Goal: Transaction & Acquisition: Download file/media

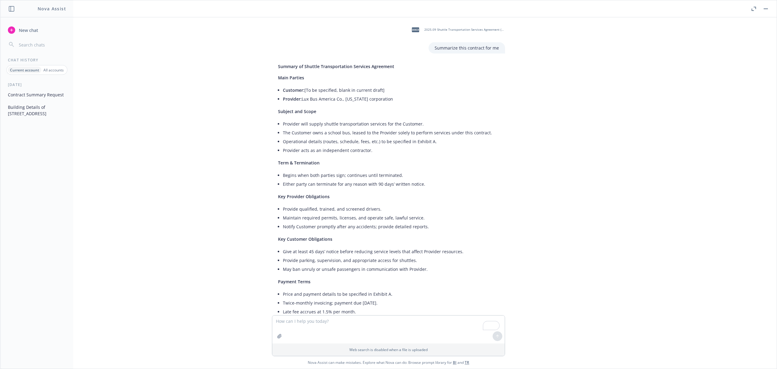
scroll to position [323, 0]
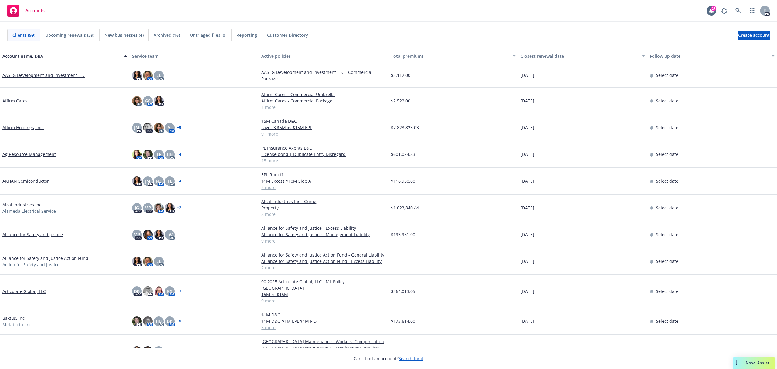
click at [731, 12] on div "PD" at bounding box center [744, 11] width 52 height 12
click at [737, 7] on link at bounding box center [738, 11] width 12 height 12
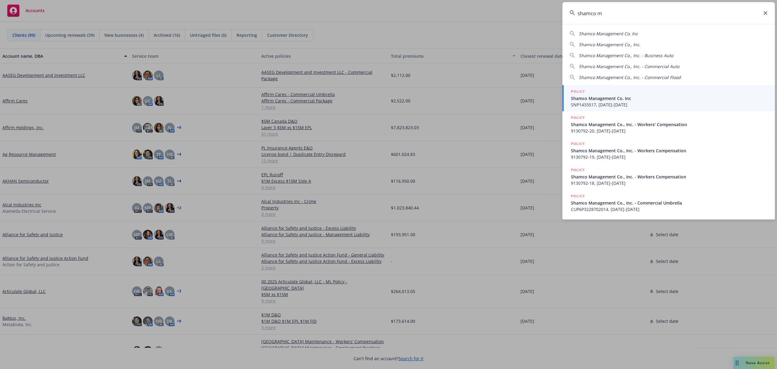
type input "shamco m"
click at [598, 95] on div "POLICY" at bounding box center [669, 91] width 197 height 7
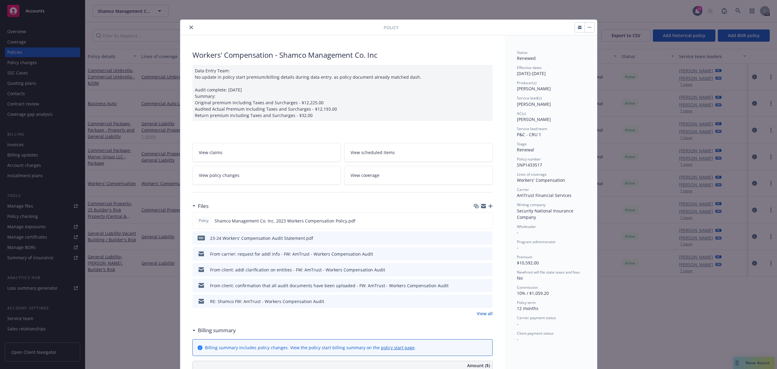
click at [188, 29] on button "close" at bounding box center [191, 27] width 7 height 7
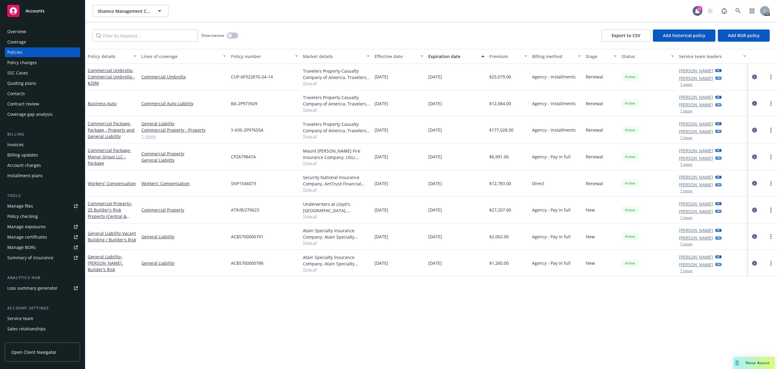
click at [26, 204] on div "Manage files" at bounding box center [20, 206] width 26 height 10
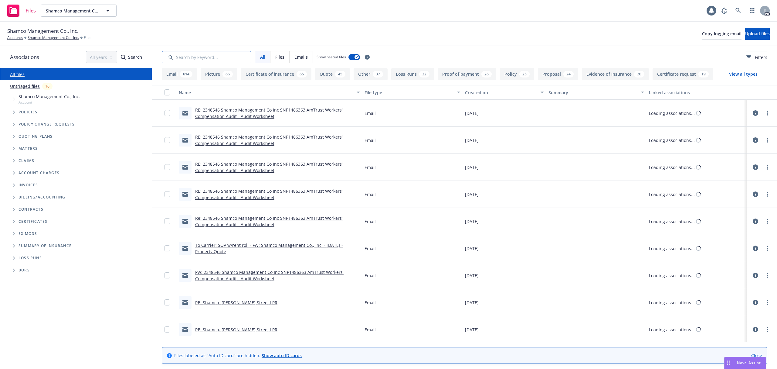
click at [198, 56] on input "Search by keyword..." at bounding box center [207, 57] width 90 height 12
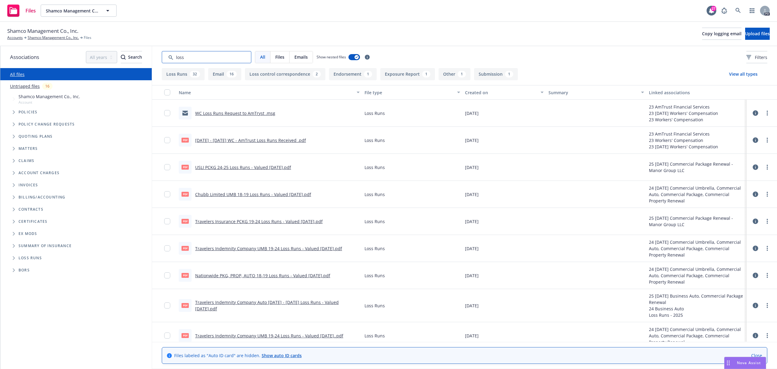
type input "loss"
click at [184, 74] on button "Loss Runs 32" at bounding box center [183, 74] width 43 height 12
click at [471, 92] on div "Created on" at bounding box center [501, 92] width 72 height 6
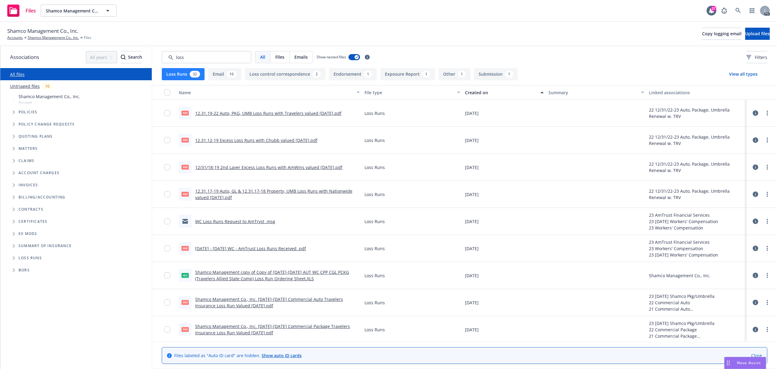
click at [470, 92] on div "Created on" at bounding box center [501, 92] width 72 height 6
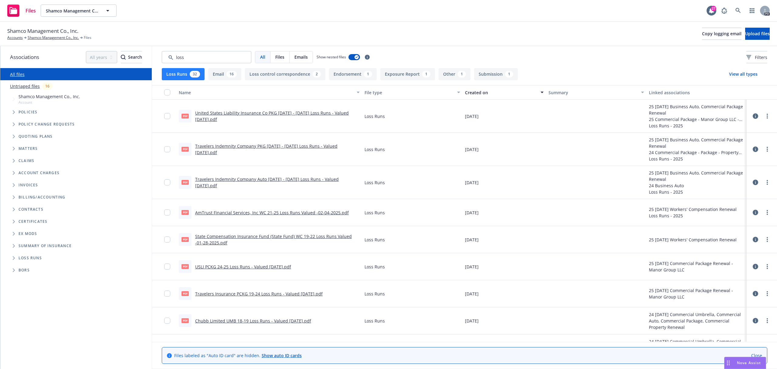
click at [251, 148] on link "Travelers Indemnity Company PKG 2020 - 2022 Loss Runs - Valued 2025-06-03.pdf" at bounding box center [266, 149] width 142 height 12
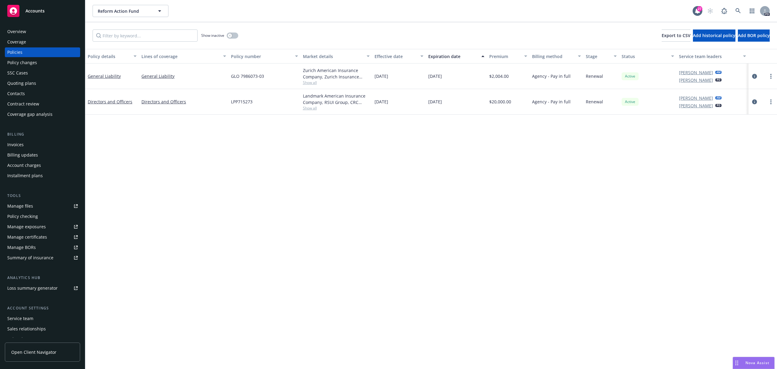
click at [243, 351] on div "Policy details Lines of coverage Policy number Market details Effective date Ex…" at bounding box center [431, 209] width 692 height 320
click at [742, 6] on link at bounding box center [738, 11] width 12 height 12
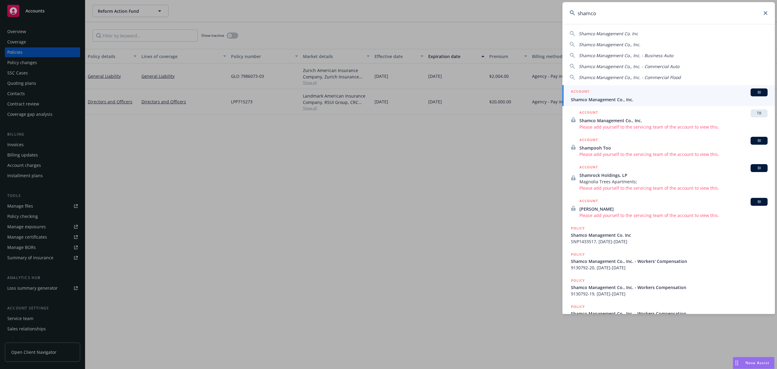
type input "shamco"
click at [608, 100] on span "Shamco Management Co., Inc." at bounding box center [669, 99] width 197 height 6
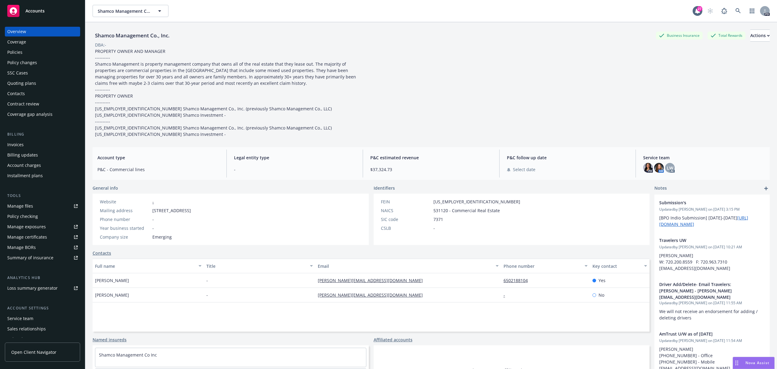
click at [17, 53] on div "Policies" at bounding box center [14, 52] width 15 height 10
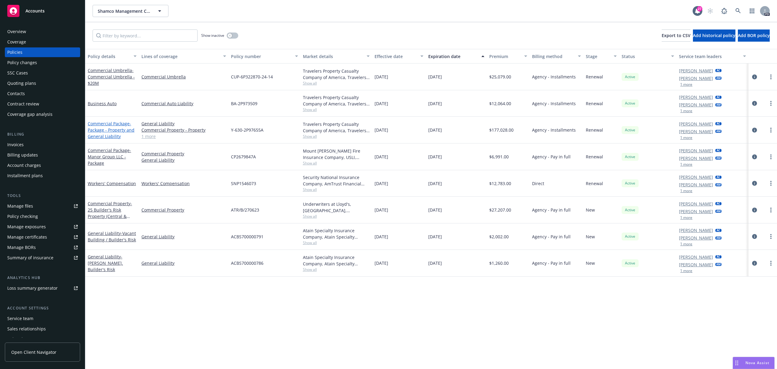
click at [100, 130] on span "- Package - Property and General Liability" at bounding box center [111, 130] width 47 height 19
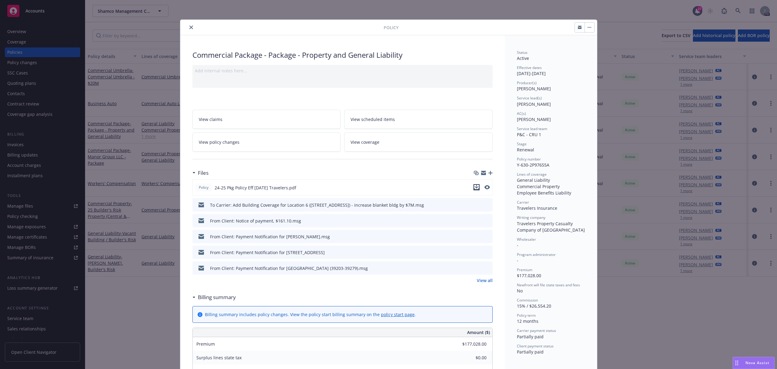
click at [474, 188] on icon "download file" at bounding box center [476, 187] width 5 height 5
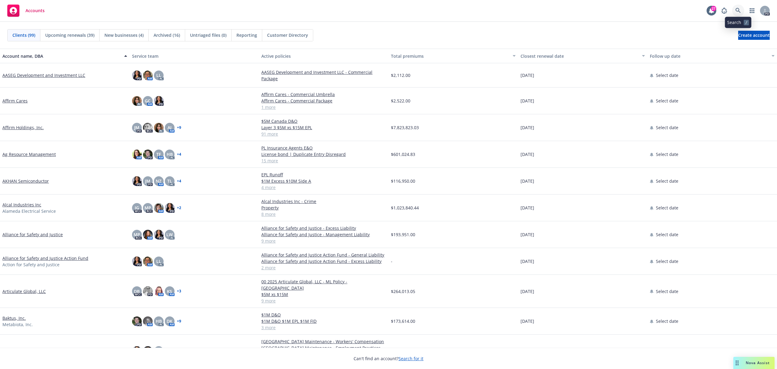
click at [741, 6] on link at bounding box center [738, 11] width 12 height 12
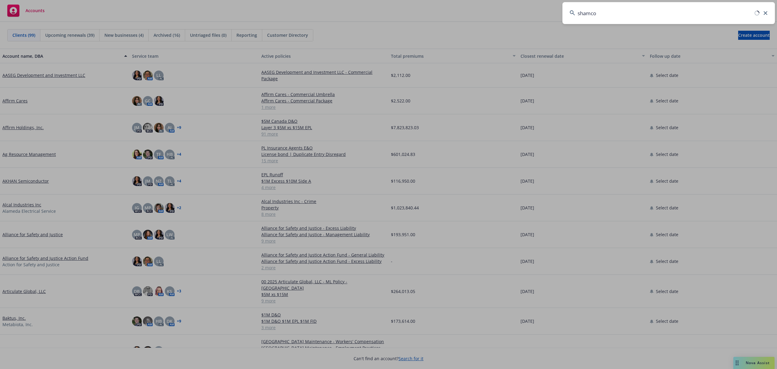
type input "shamco"
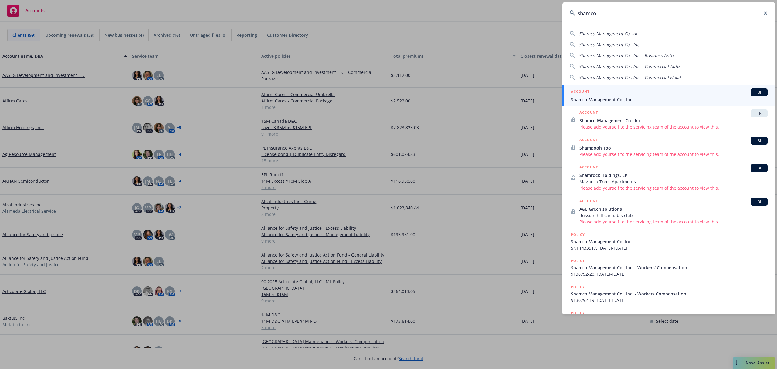
click at [644, 95] on div "ACCOUNT BI" at bounding box center [669, 92] width 197 height 8
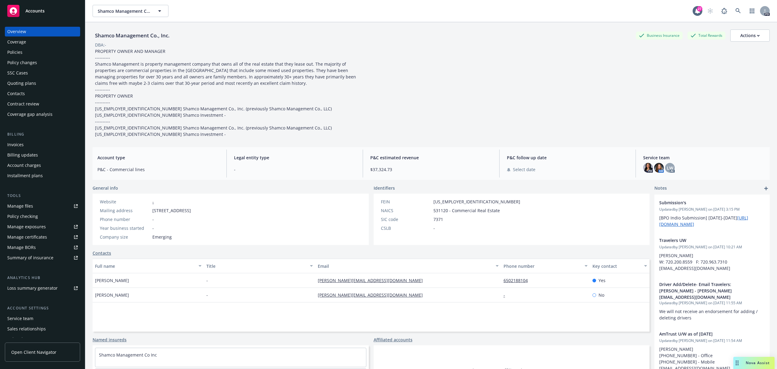
click at [28, 51] on div "Policies" at bounding box center [42, 52] width 70 height 10
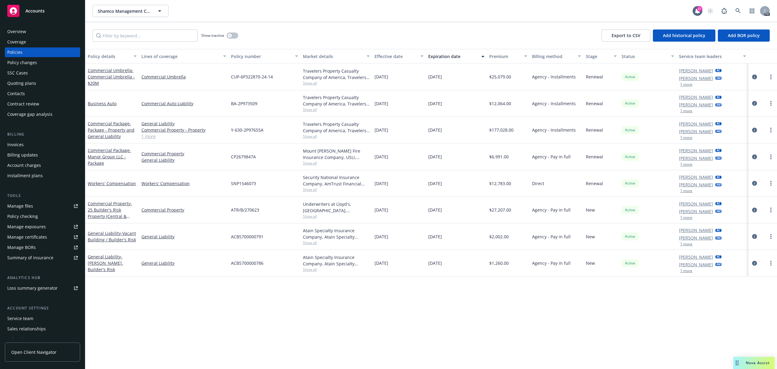
click at [38, 315] on div "Service team" at bounding box center [42, 318] width 70 height 10
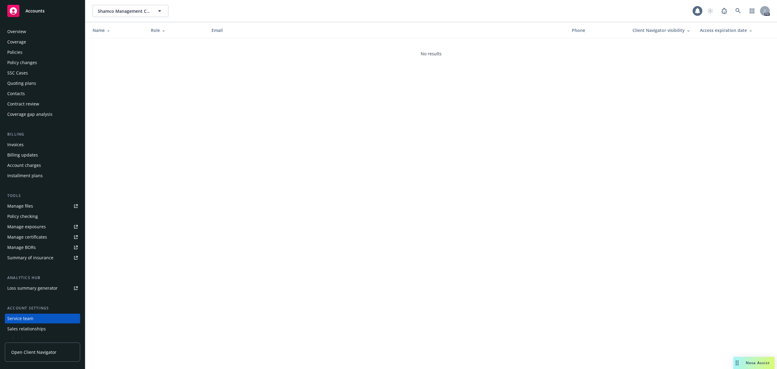
scroll to position [27, 0]
